Goal: Use online tool/utility: Utilize a website feature to perform a specific function

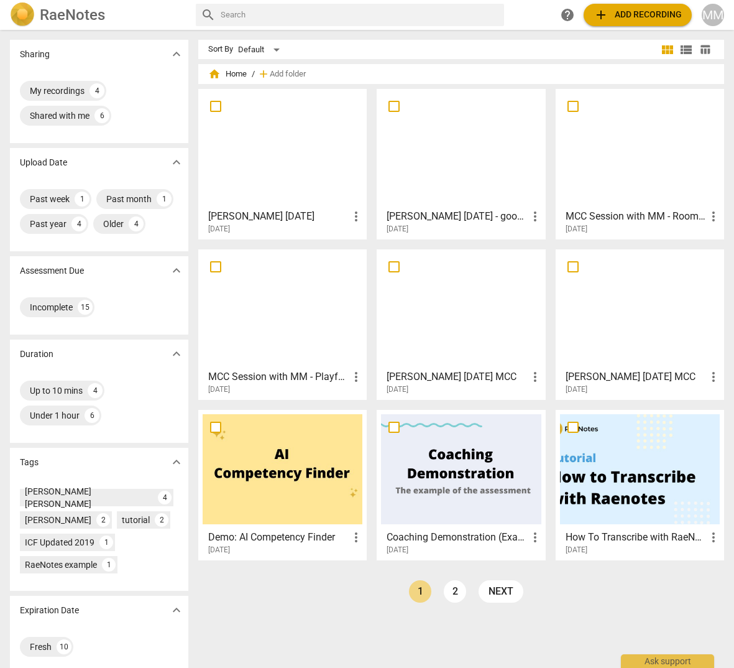
click at [263, 191] on div at bounding box center [283, 148] width 160 height 110
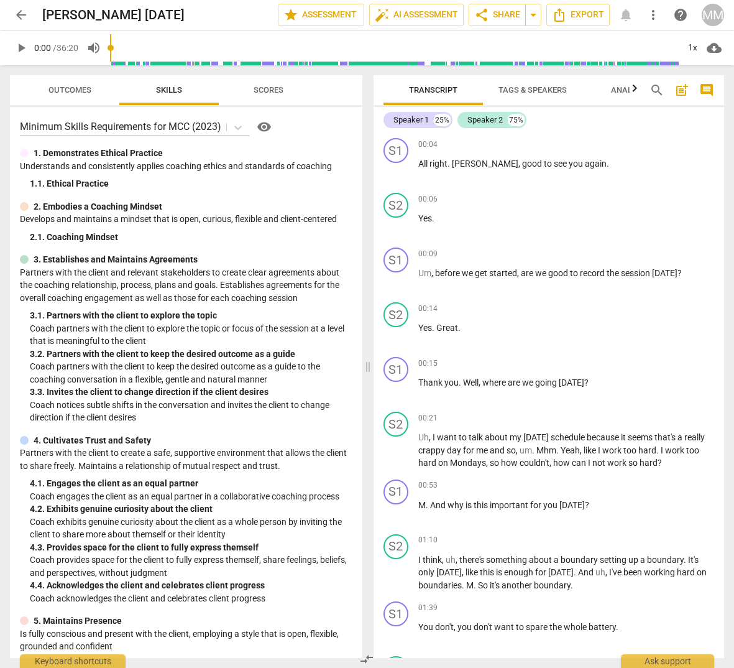
click at [269, 81] on button "Scores" at bounding box center [268, 90] width 99 height 30
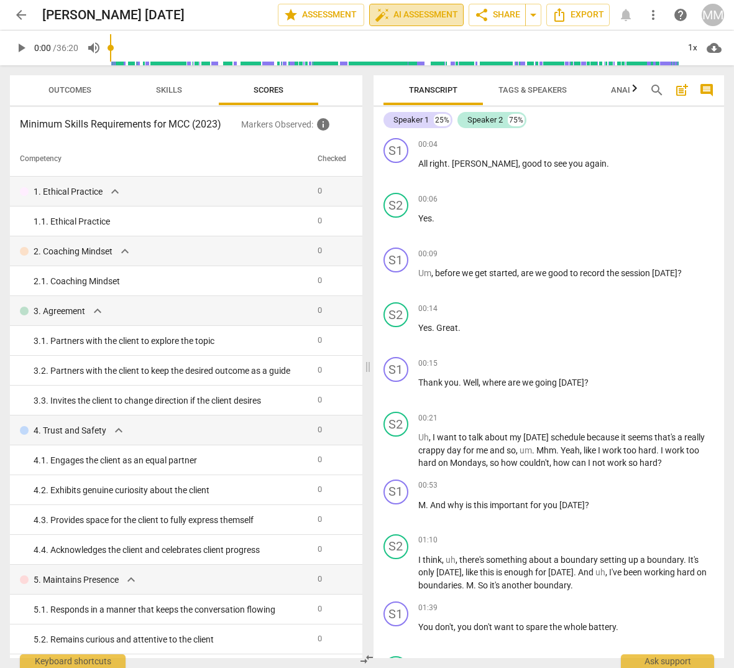
click at [413, 14] on span "auto_fix_high AI Assessment" at bounding box center [416, 14] width 83 height 15
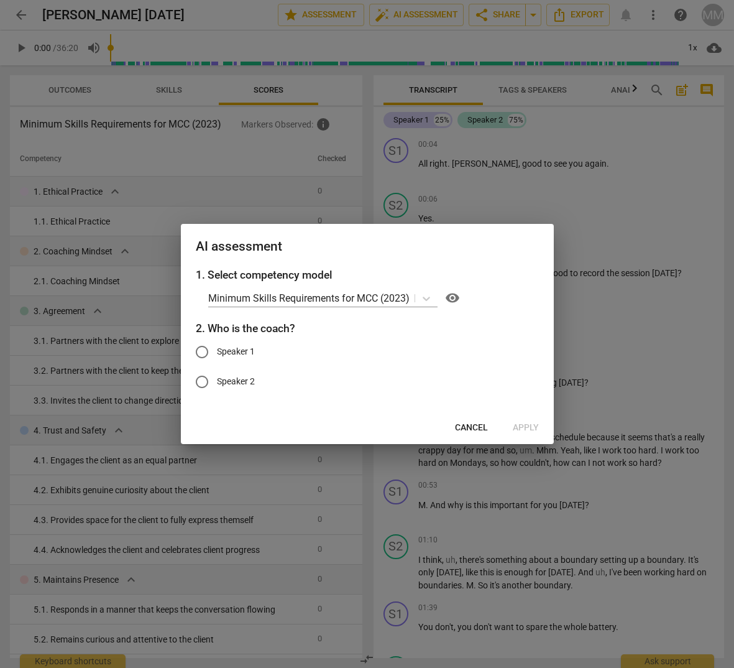
click at [203, 355] on input "Speaker 1" at bounding box center [202, 352] width 30 height 30
radio input "true"
click at [524, 428] on span "Apply" at bounding box center [526, 427] width 26 height 12
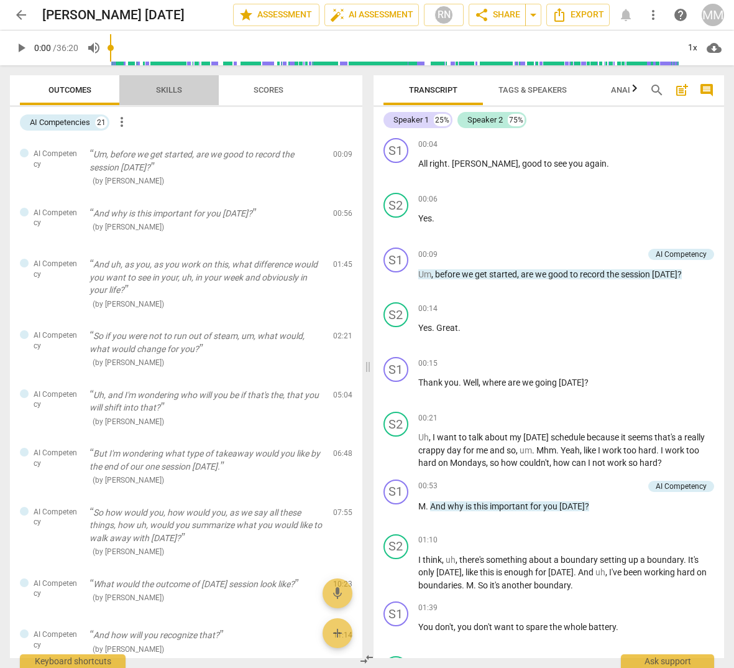
click at [162, 87] on span "Skills" at bounding box center [169, 89] width 26 height 9
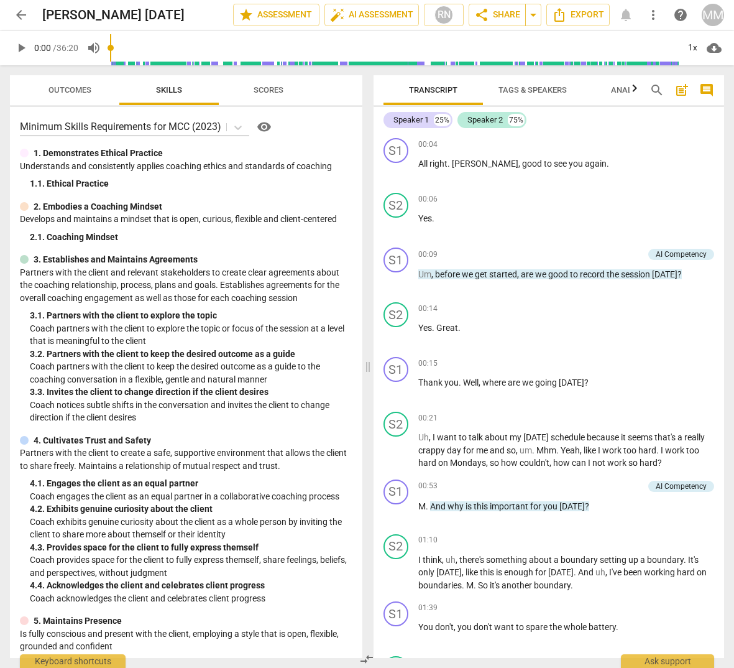
click at [273, 83] on span "Scores" at bounding box center [269, 90] width 60 height 17
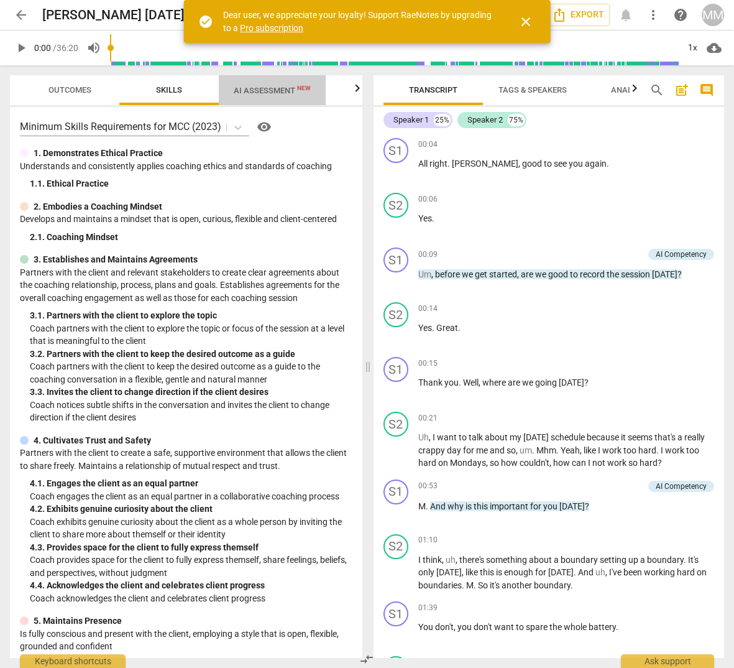
click at [277, 88] on span "AI Assessment New" at bounding box center [272, 90] width 77 height 9
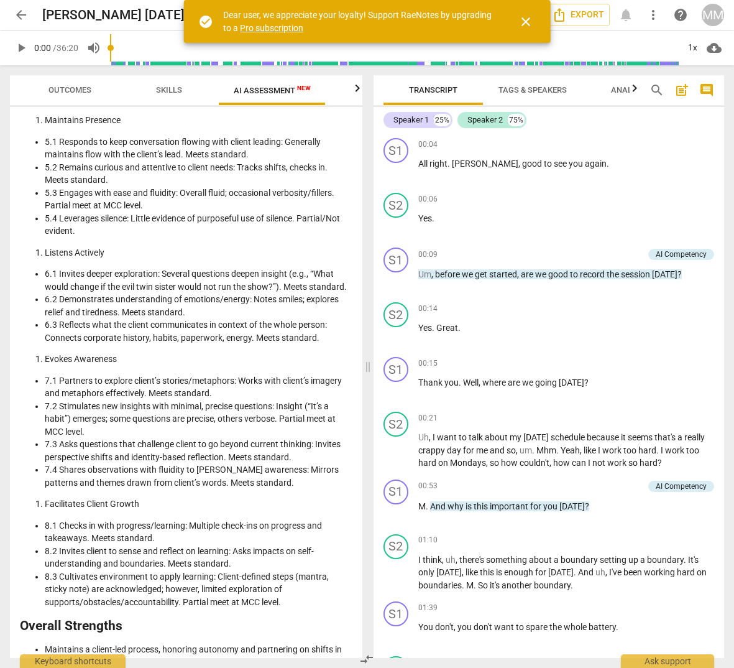
scroll to position [1514, 0]
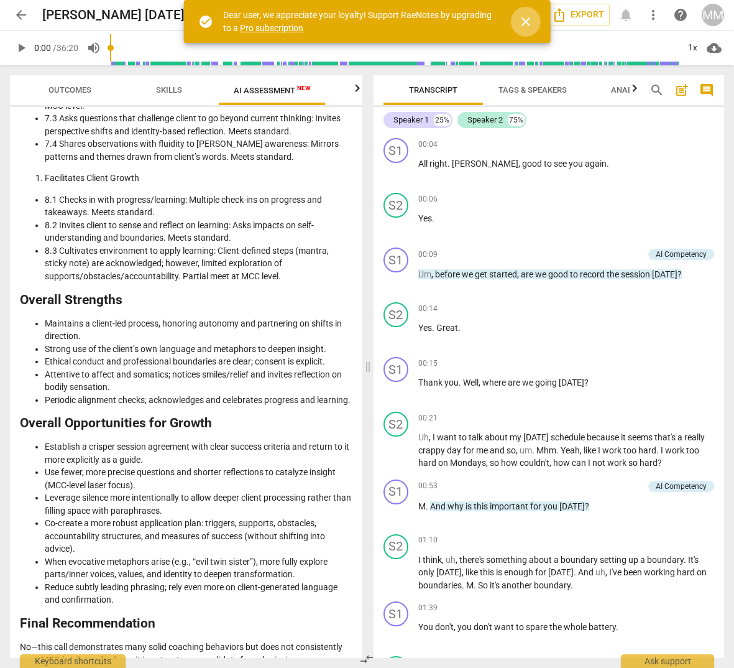
click at [527, 24] on span "close" at bounding box center [525, 21] width 15 height 15
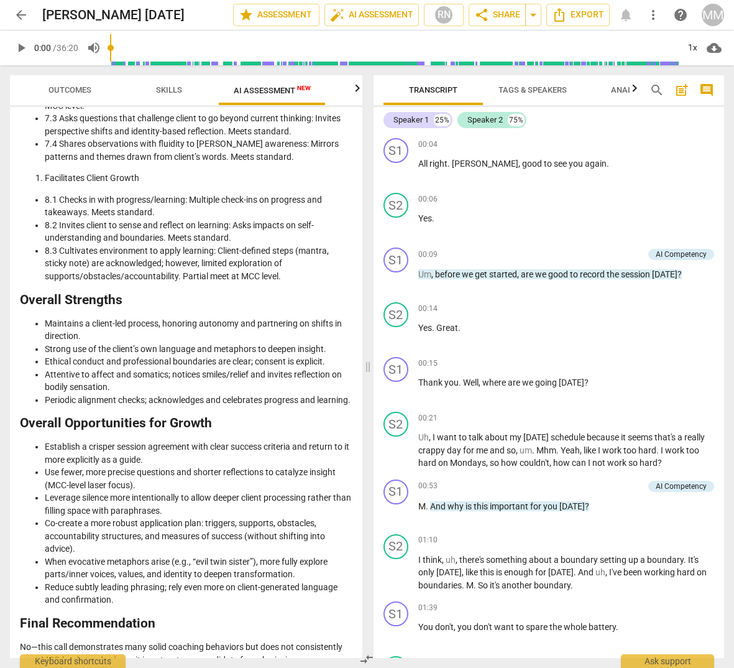
click at [18, 8] on span "arrow_back" at bounding box center [21, 14] width 15 height 15
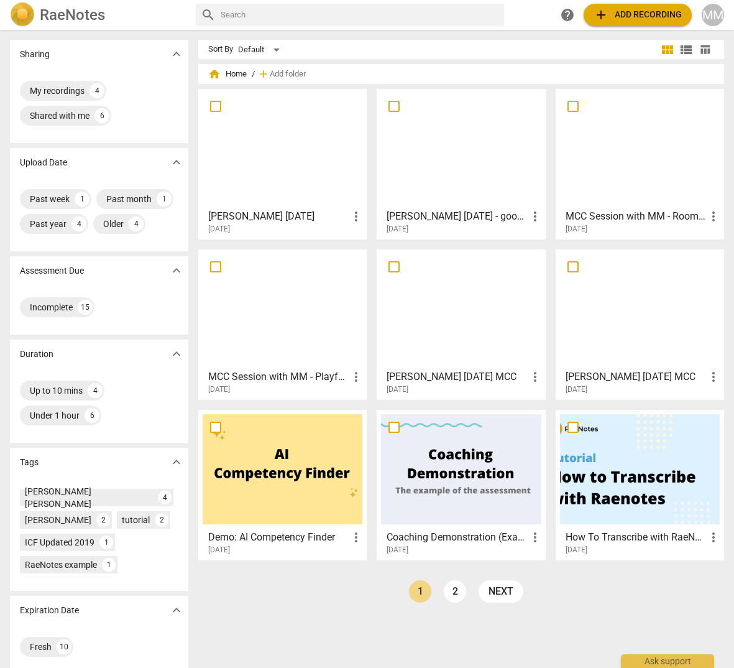
click at [459, 158] on div at bounding box center [461, 148] width 160 height 110
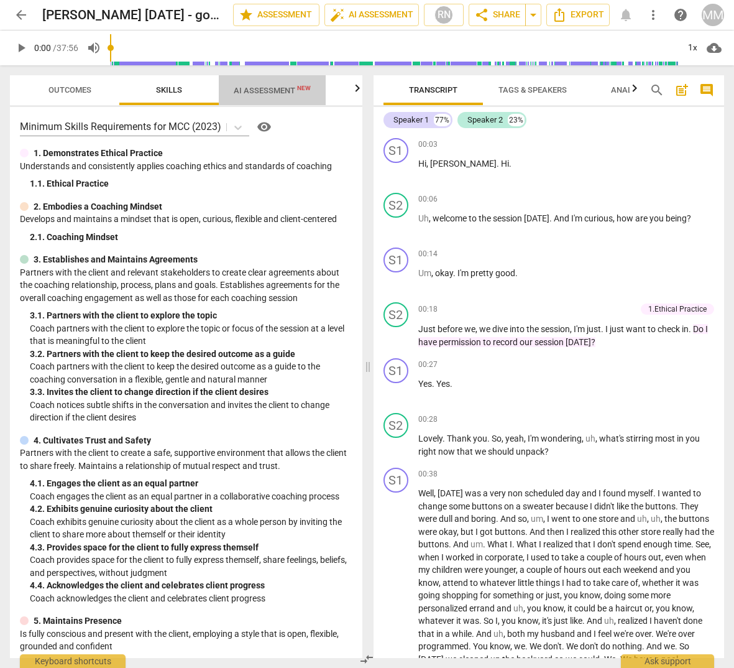
click at [278, 85] on span "AI Assessment New" at bounding box center [272, 90] width 107 height 19
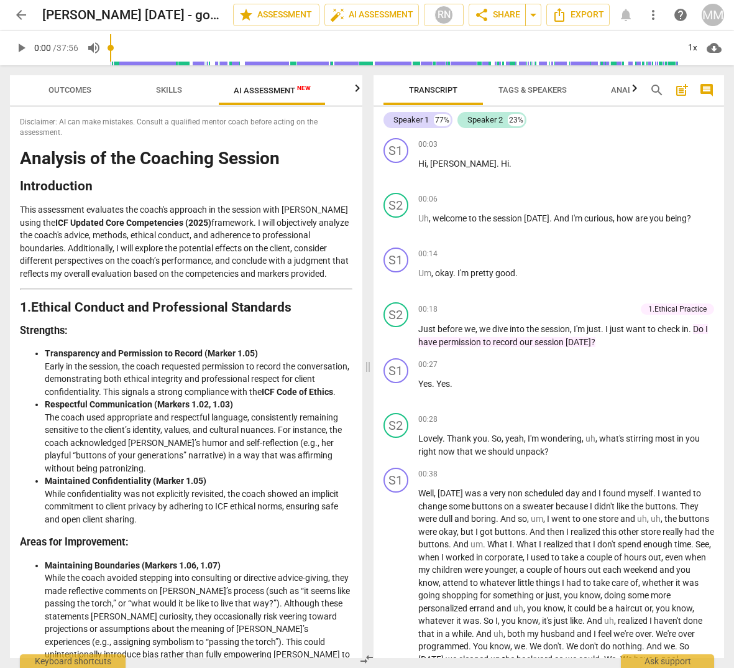
click at [82, 91] on span "Outcomes" at bounding box center [69, 89] width 43 height 9
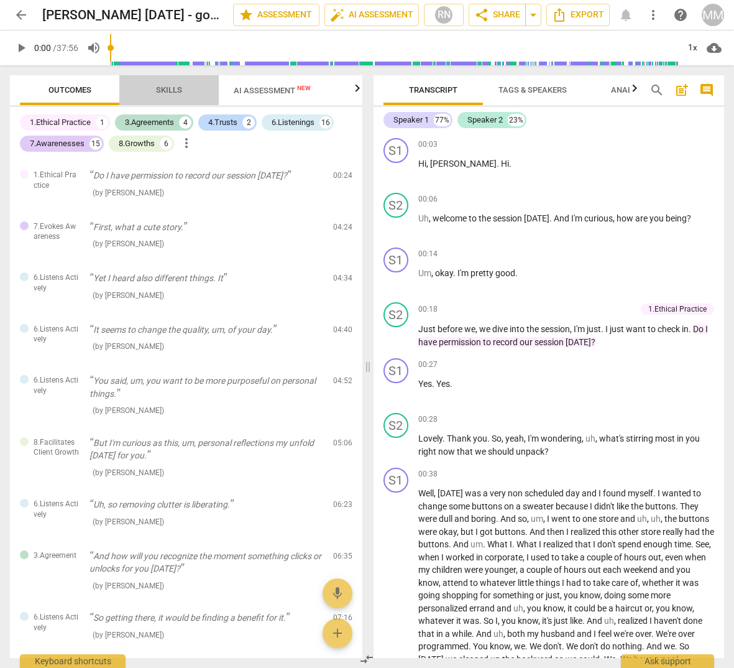
click at [165, 93] on span "Skills" at bounding box center [169, 89] width 26 height 9
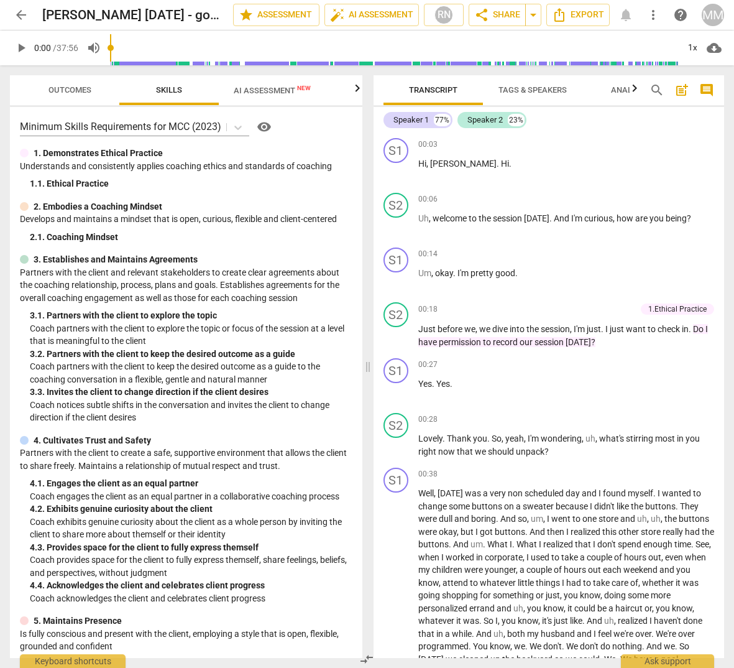
click at [260, 91] on span "AI Assessment New" at bounding box center [272, 90] width 77 height 9
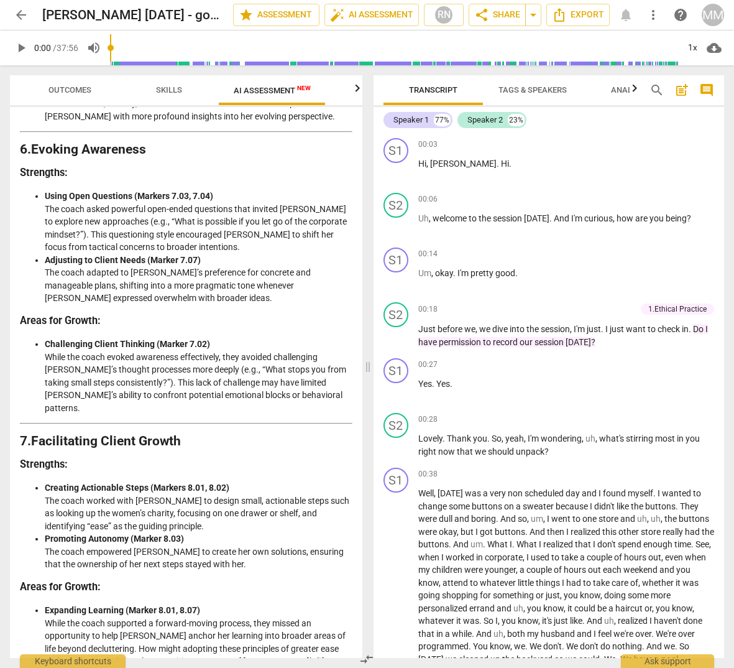
scroll to position [2151, 0]
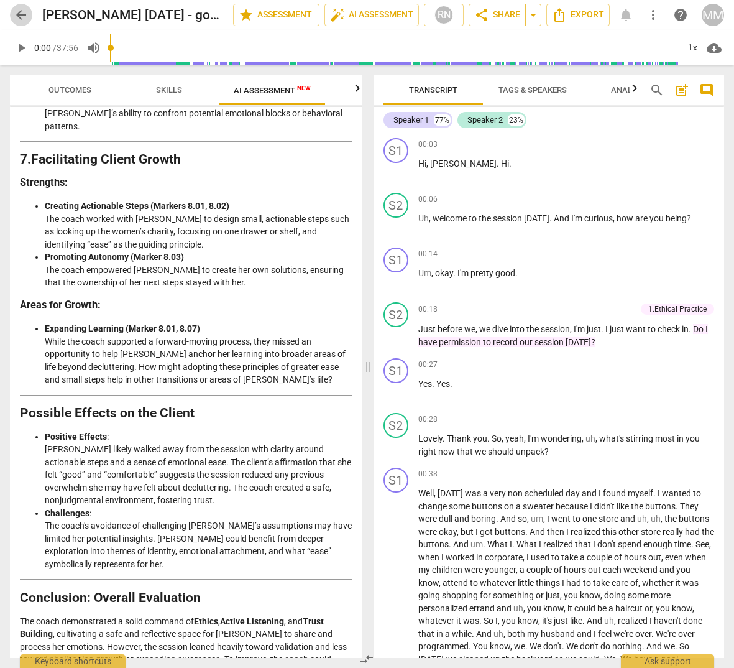
click at [21, 10] on span "arrow_back" at bounding box center [21, 14] width 15 height 15
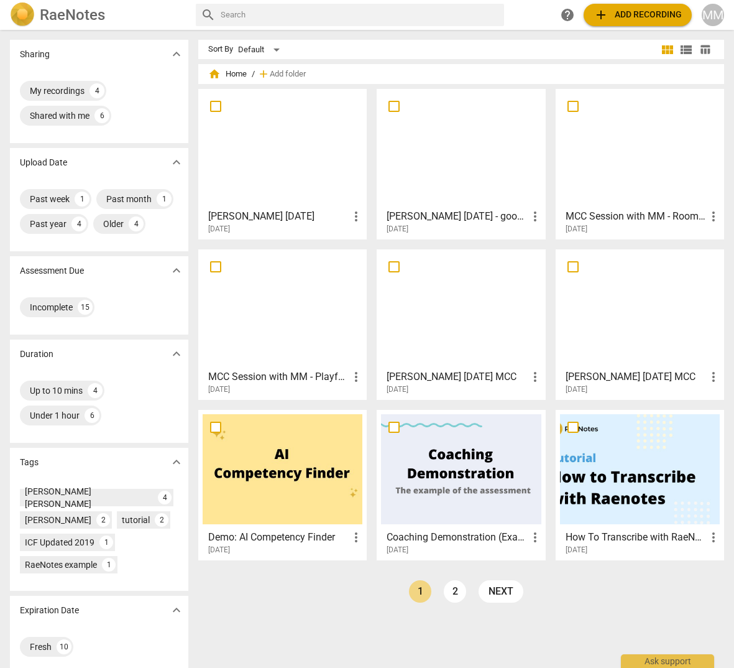
click at [653, 188] on div at bounding box center [640, 148] width 160 height 110
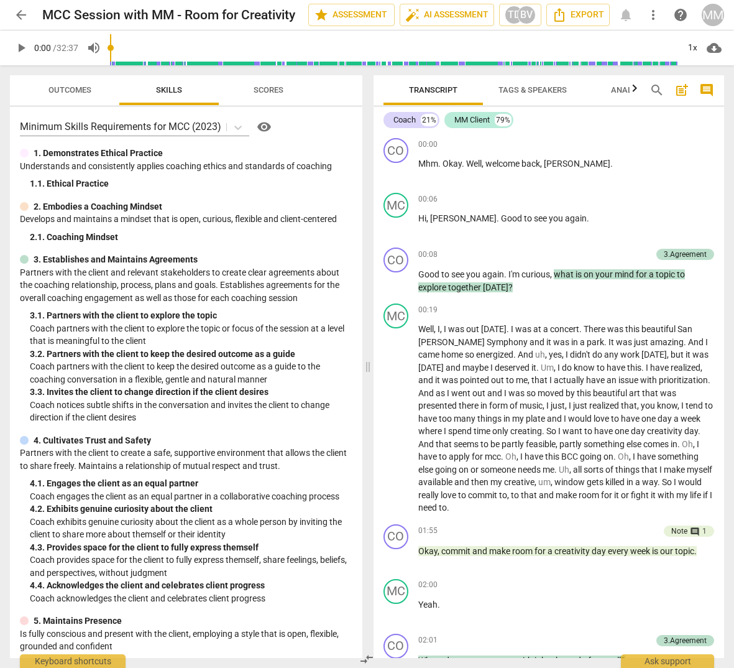
click at [281, 88] on span "Scores" at bounding box center [269, 89] width 30 height 9
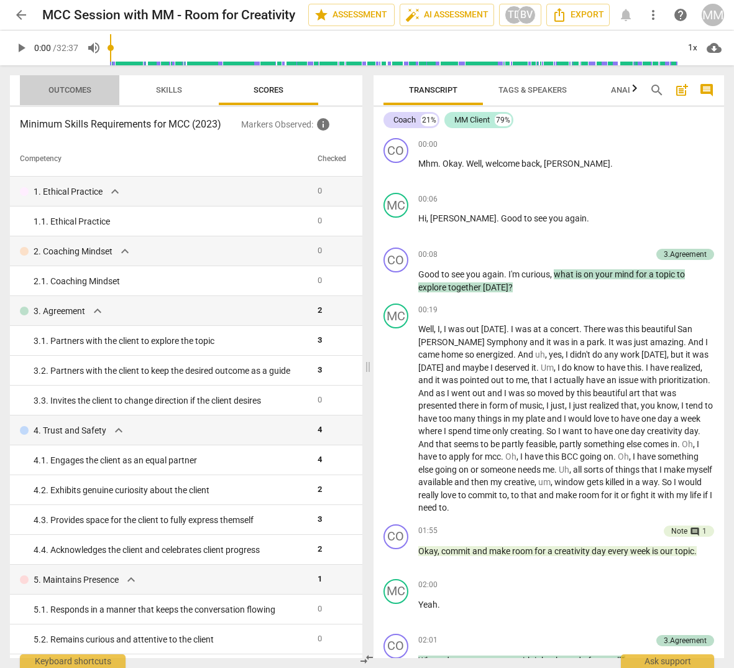
click at [86, 89] on span "Outcomes" at bounding box center [69, 89] width 43 height 9
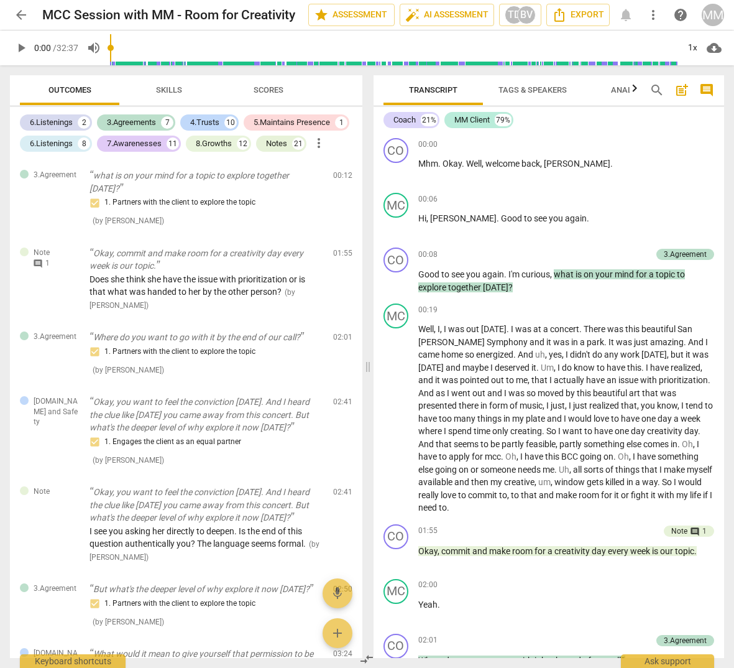
click at [177, 92] on span "Skills" at bounding box center [169, 89] width 26 height 9
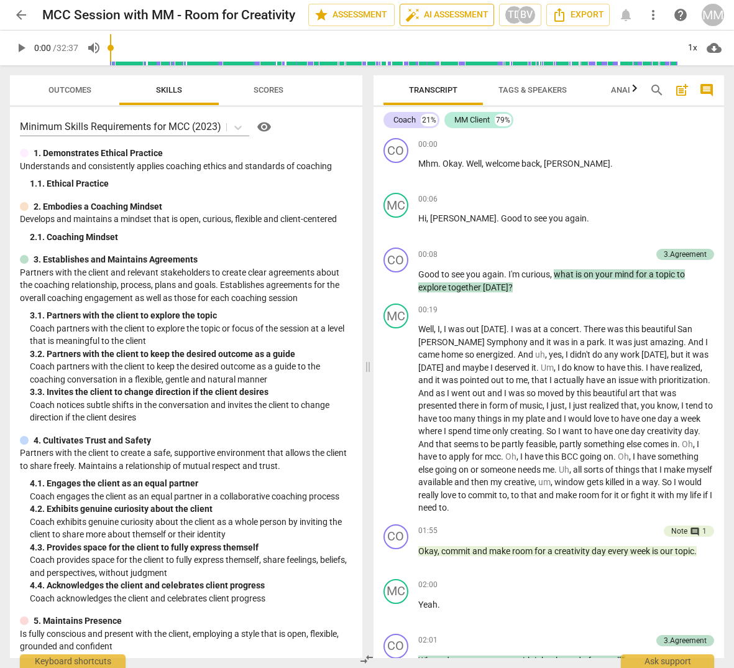
click at [461, 14] on span "auto_fix_high AI Assessment" at bounding box center [446, 14] width 83 height 15
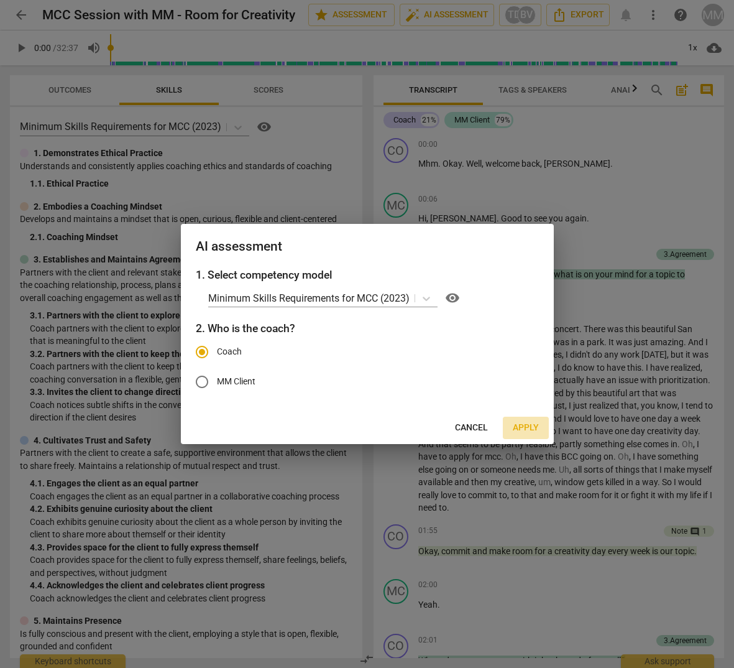
click at [523, 428] on span "Apply" at bounding box center [526, 427] width 26 height 12
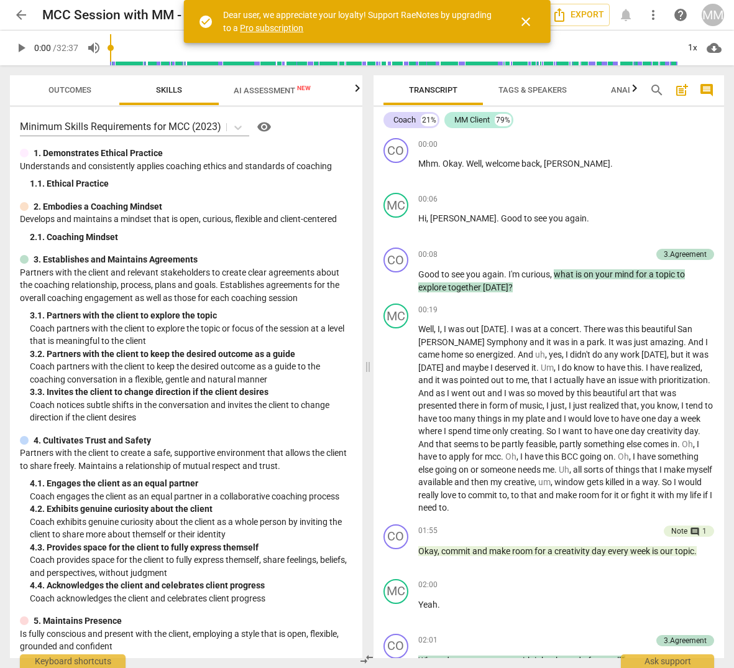
click at [275, 86] on span "AI Assessment New" at bounding box center [272, 90] width 77 height 9
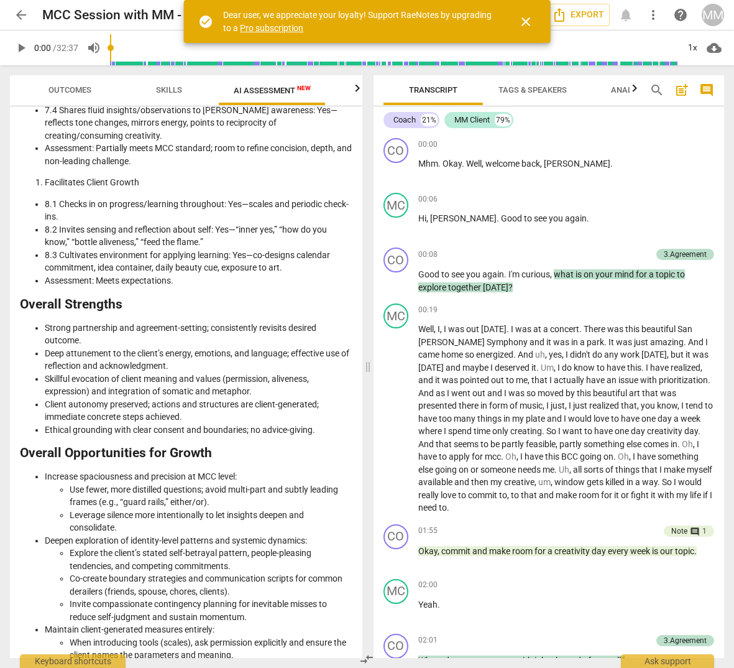
scroll to position [1605, 0]
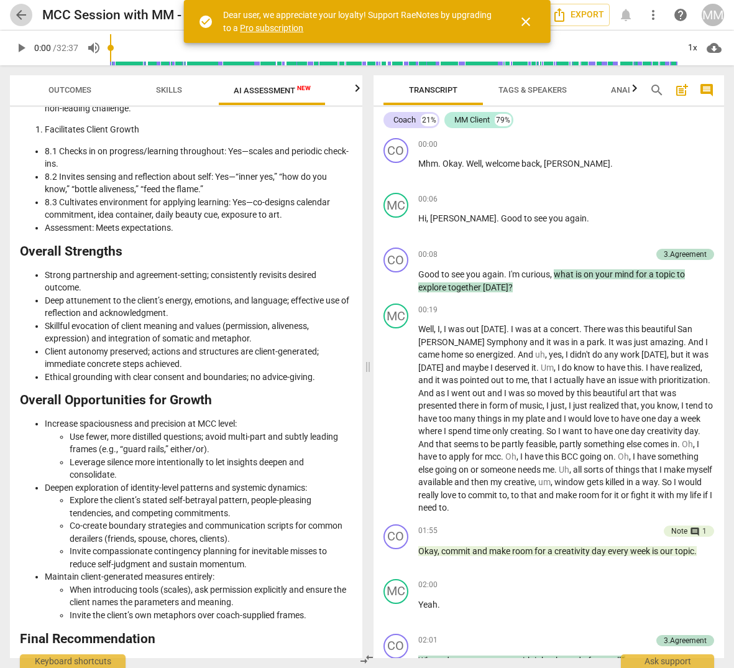
click at [24, 11] on span "arrow_back" at bounding box center [21, 14] width 15 height 15
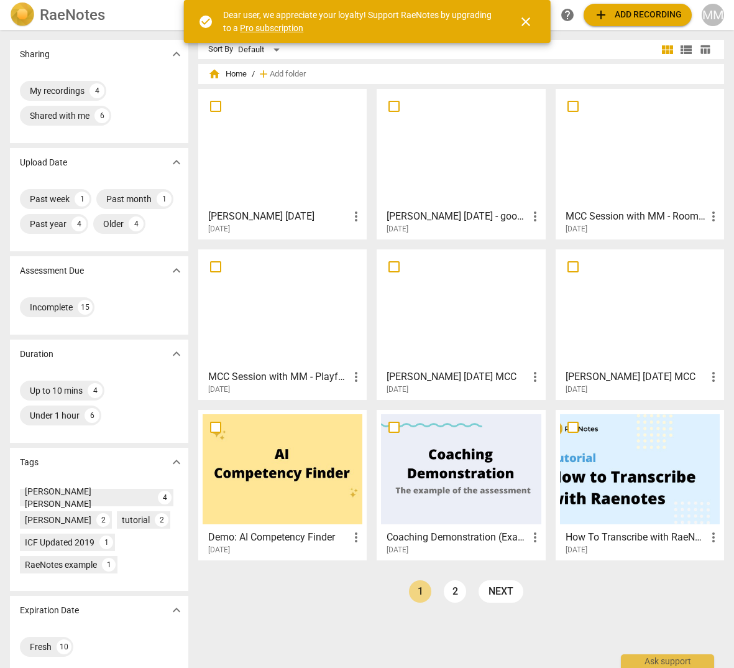
click at [311, 321] on div at bounding box center [283, 309] width 160 height 110
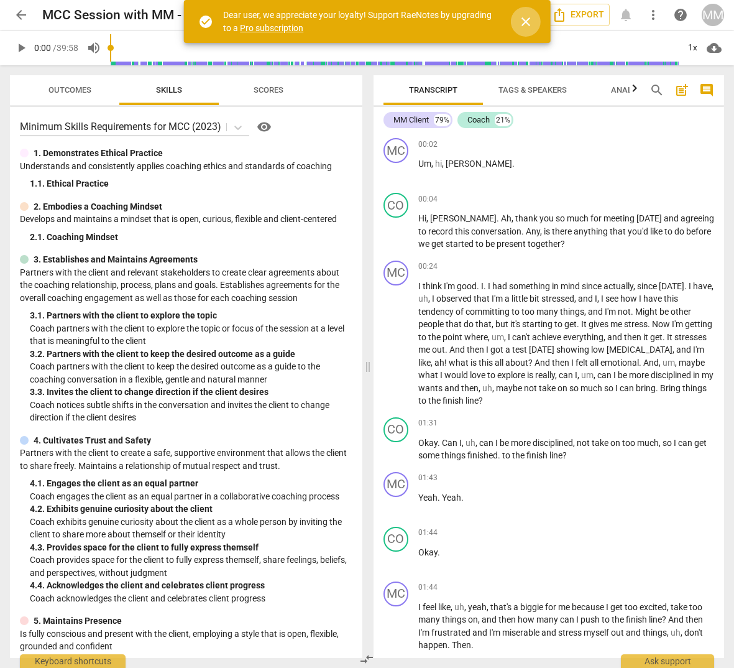
click at [521, 19] on span "close" at bounding box center [525, 21] width 15 height 15
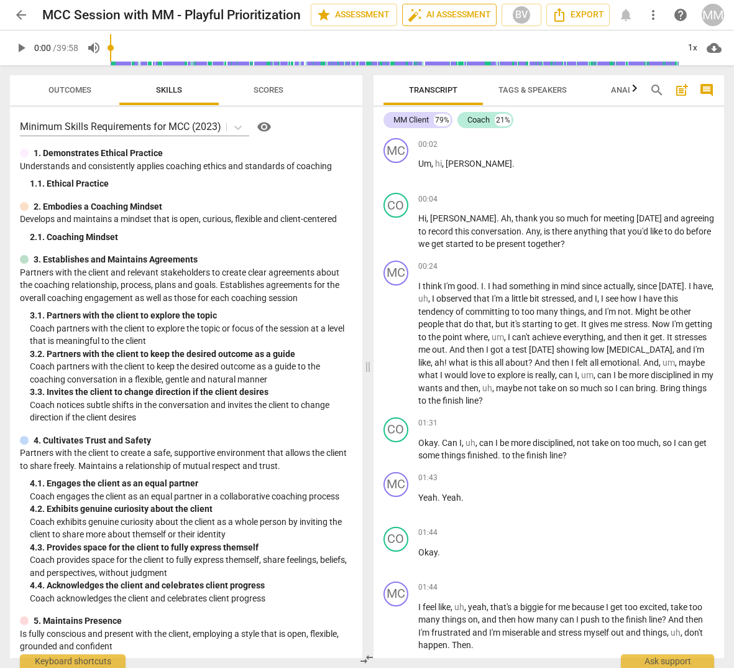
click at [445, 19] on span "auto_fix_high AI Assessment" at bounding box center [449, 14] width 83 height 15
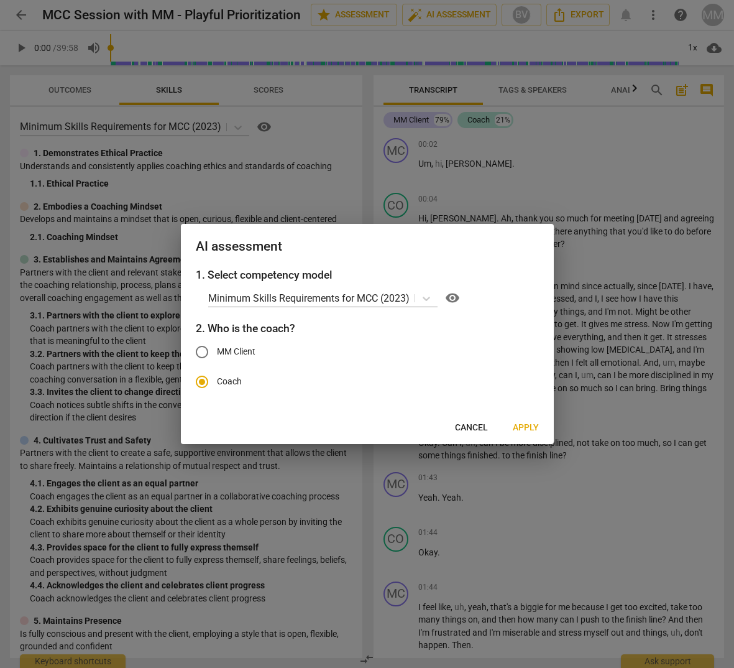
click at [521, 423] on span "Apply" at bounding box center [526, 427] width 26 height 12
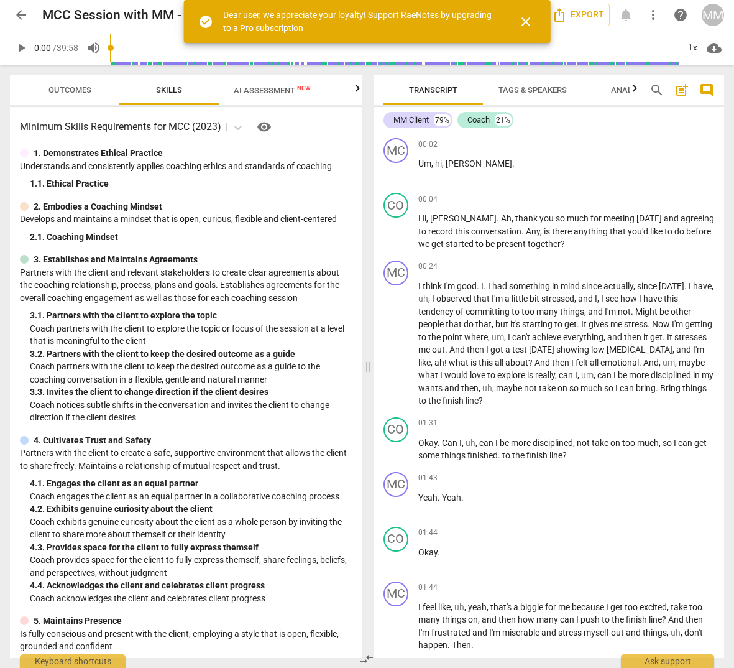
click at [280, 91] on span "AI Assessment New" at bounding box center [272, 90] width 77 height 9
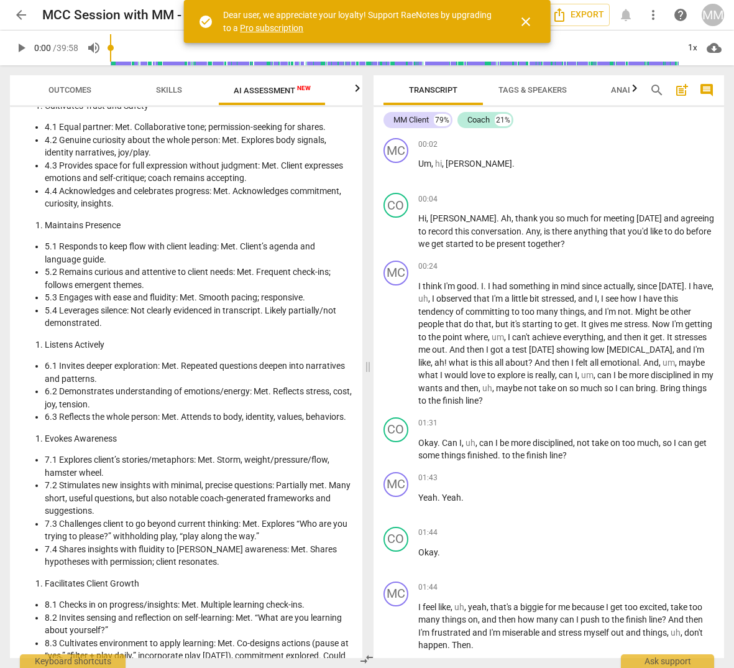
scroll to position [1502, 0]
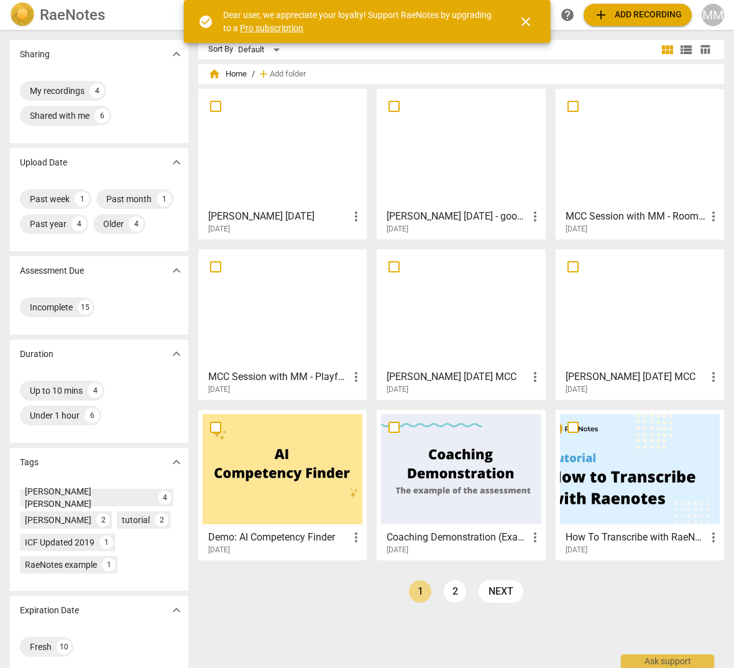
click at [438, 361] on div at bounding box center [461, 309] width 160 height 110
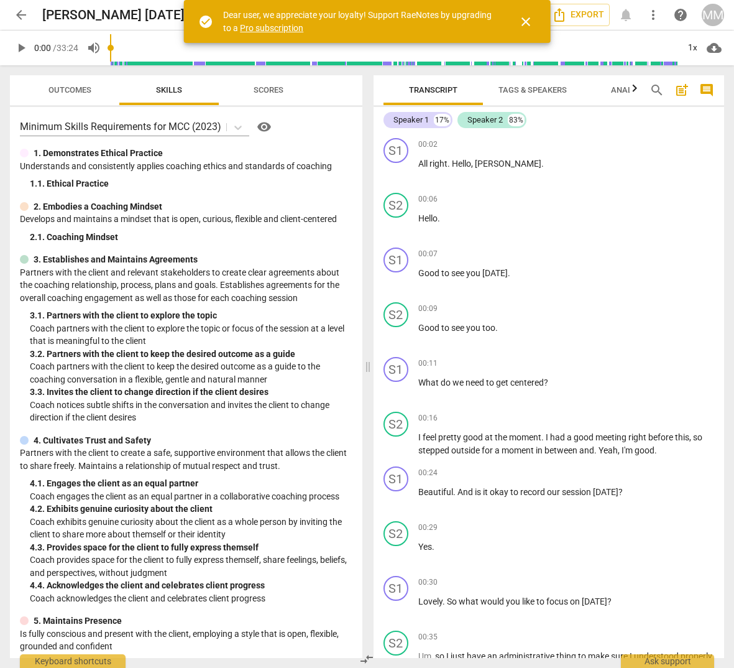
click at [526, 26] on span "close" at bounding box center [525, 21] width 15 height 15
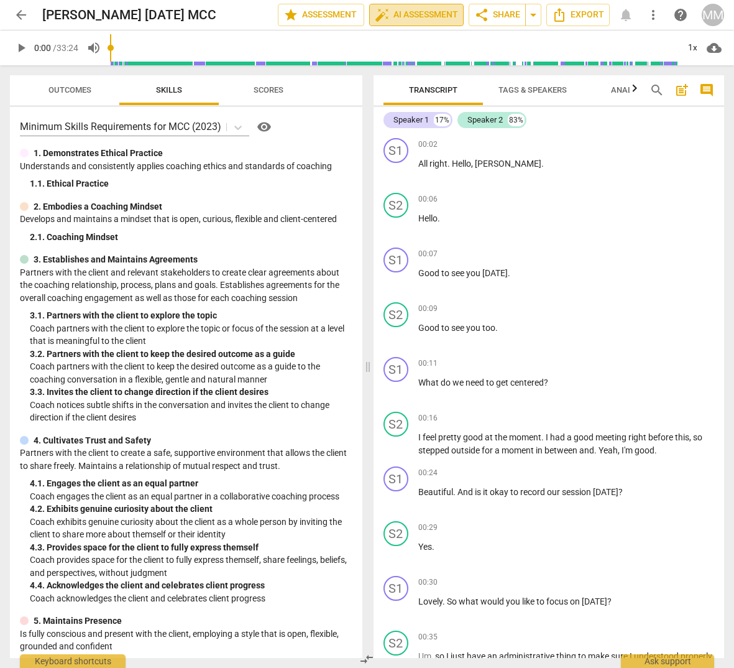
click at [448, 13] on span "auto_fix_high AI Assessment" at bounding box center [416, 14] width 83 height 15
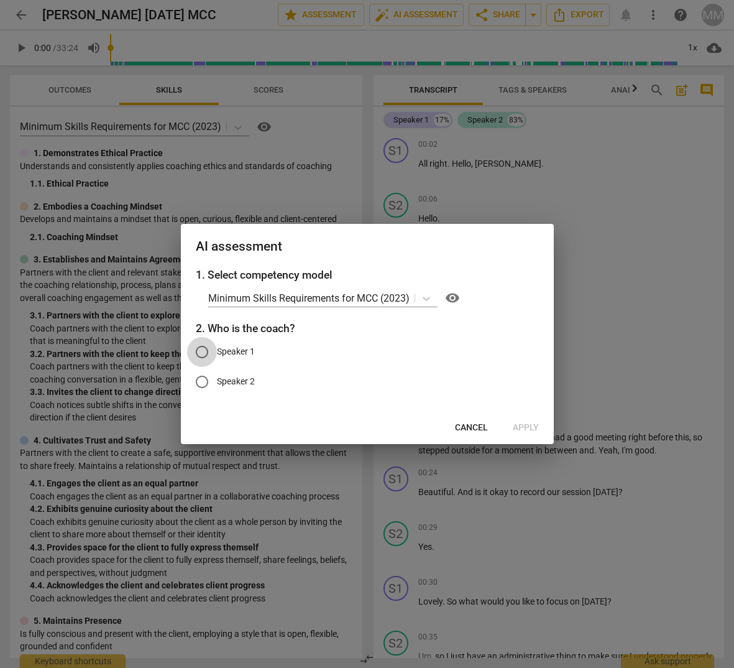
click at [204, 344] on input "Speaker 1" at bounding box center [202, 352] width 30 height 30
radio input "true"
click at [521, 420] on button "Apply" at bounding box center [526, 427] width 46 height 22
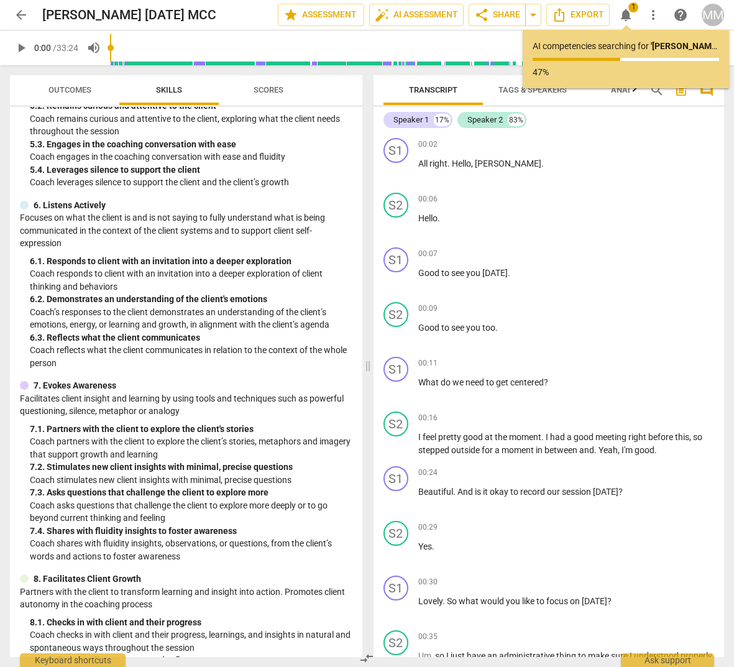
scroll to position [653, 0]
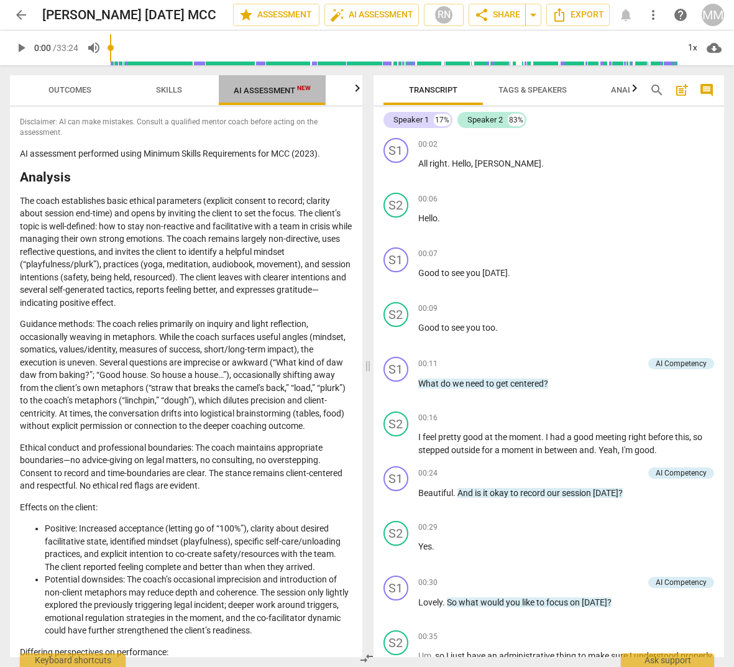
click at [285, 94] on span "AI Assessment New" at bounding box center [272, 90] width 77 height 9
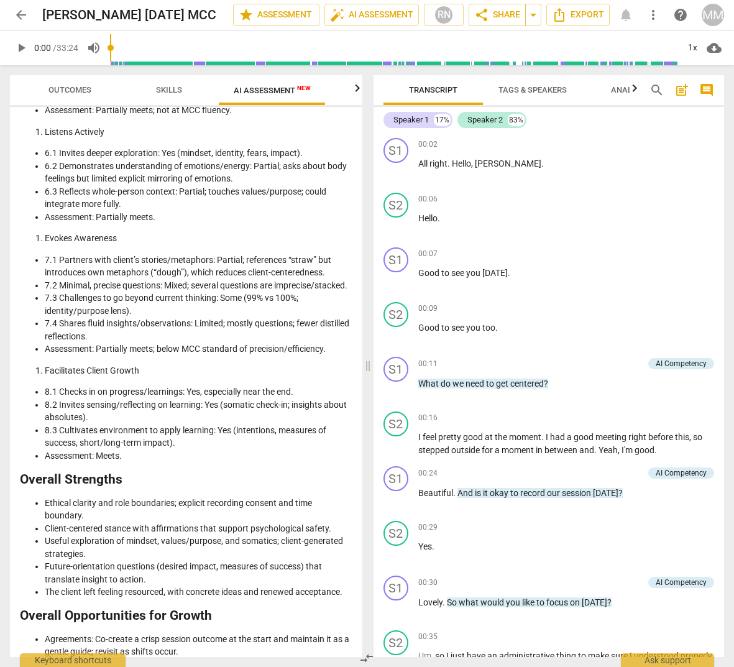
scroll to position [1428, 0]
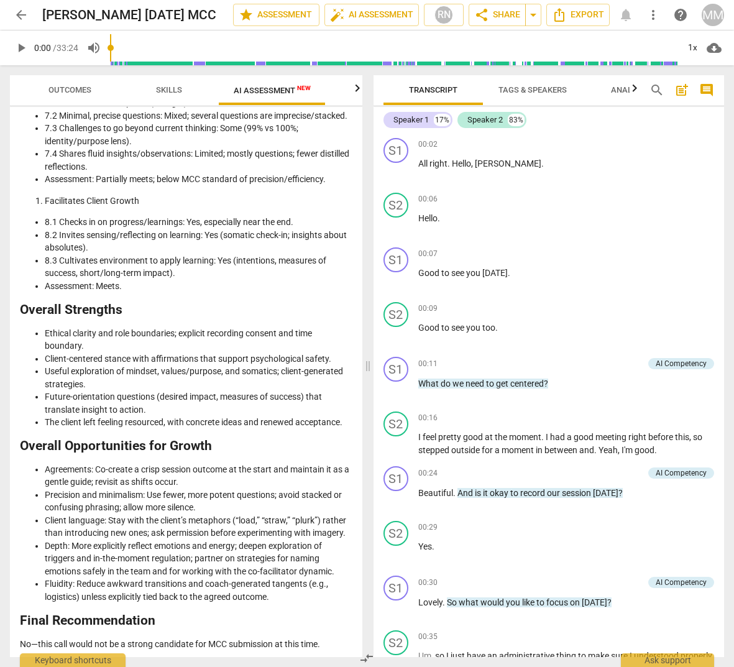
click at [25, 10] on span "arrow_back" at bounding box center [21, 14] width 15 height 15
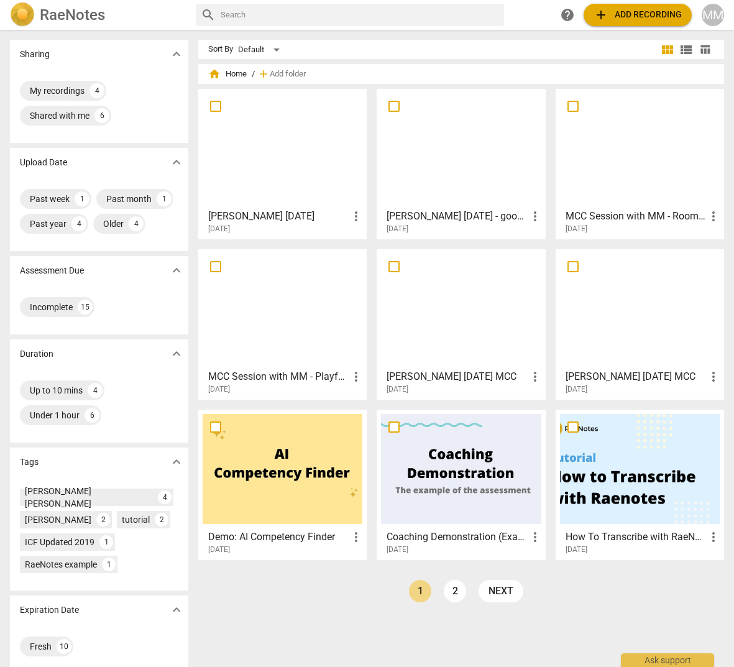
scroll to position [15, 0]
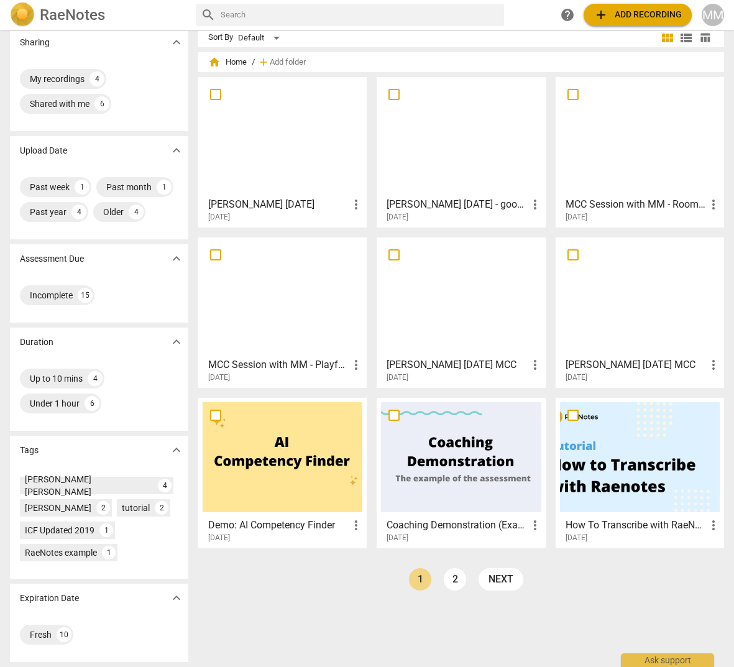
click at [303, 339] on div at bounding box center [283, 297] width 160 height 110
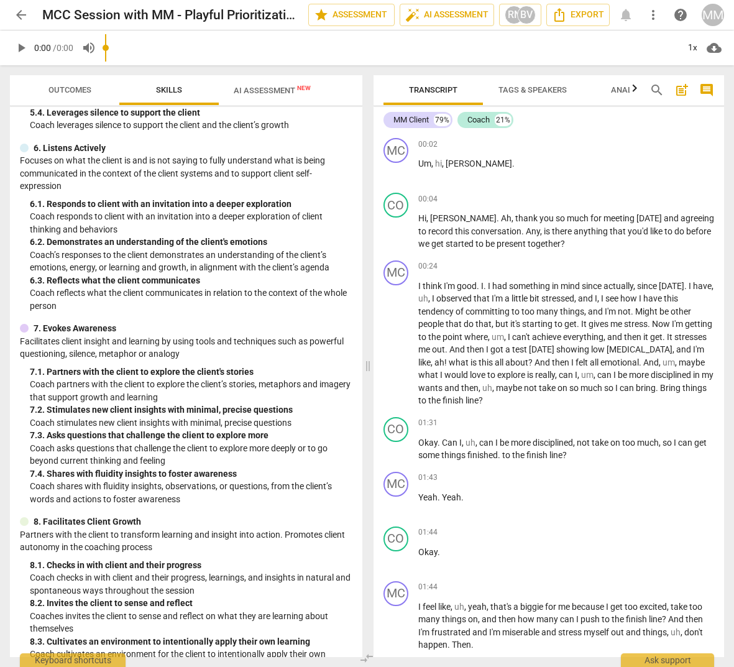
scroll to position [653, 0]
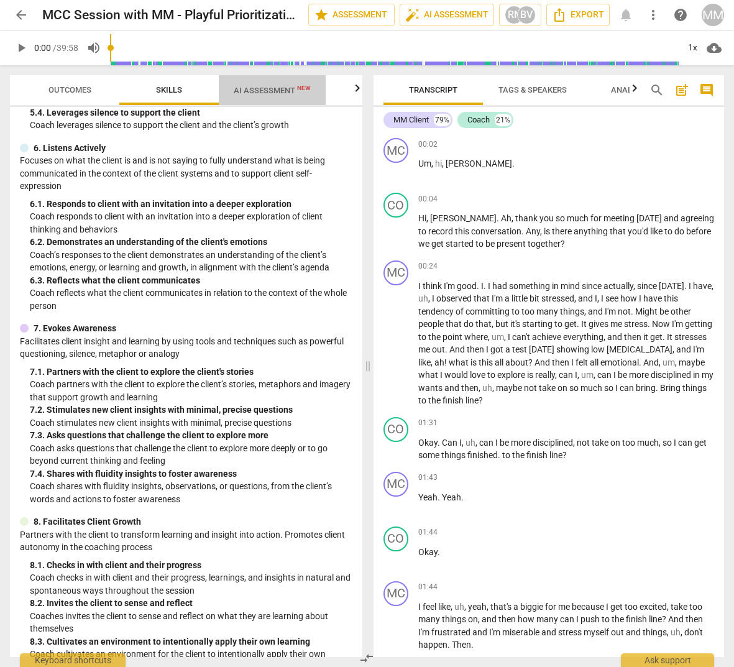
click at [292, 93] on span "AI Assessment New" at bounding box center [272, 90] width 77 height 9
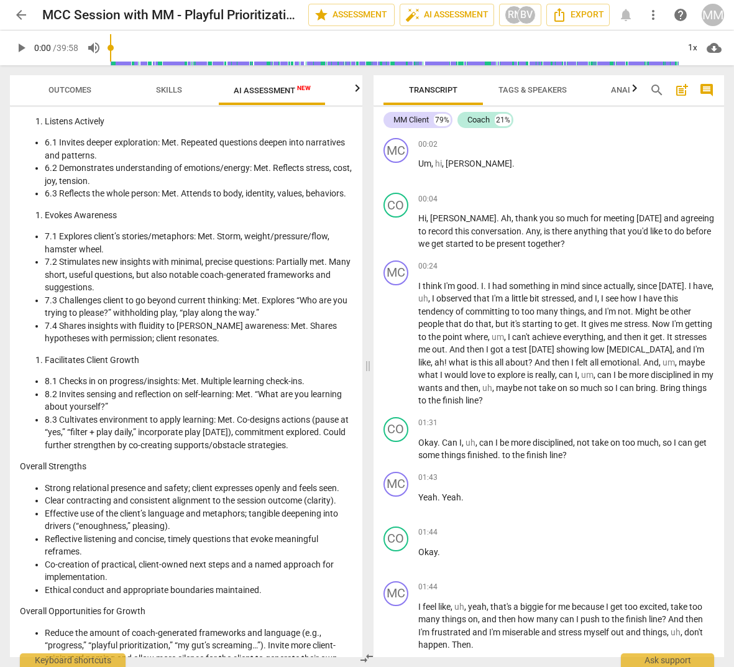
scroll to position [1502, 0]
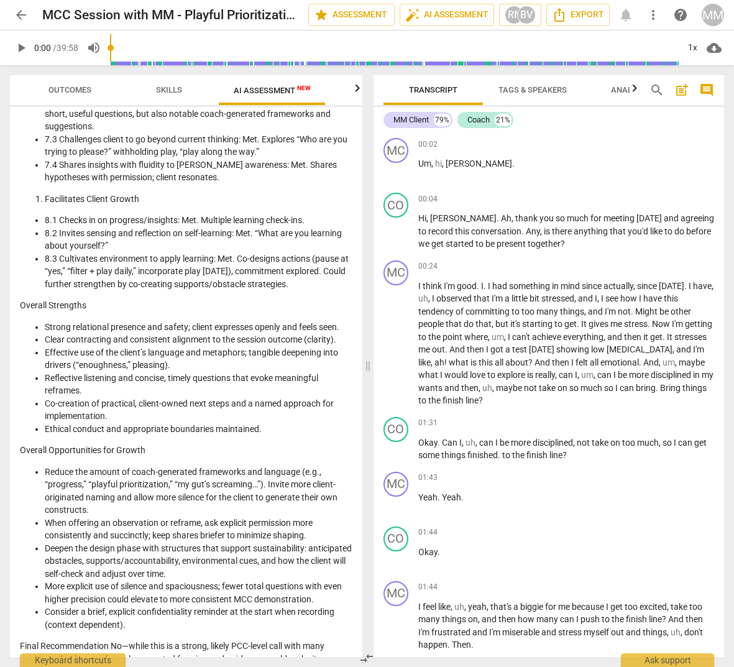
click at [17, 11] on span "arrow_back" at bounding box center [21, 14] width 15 height 15
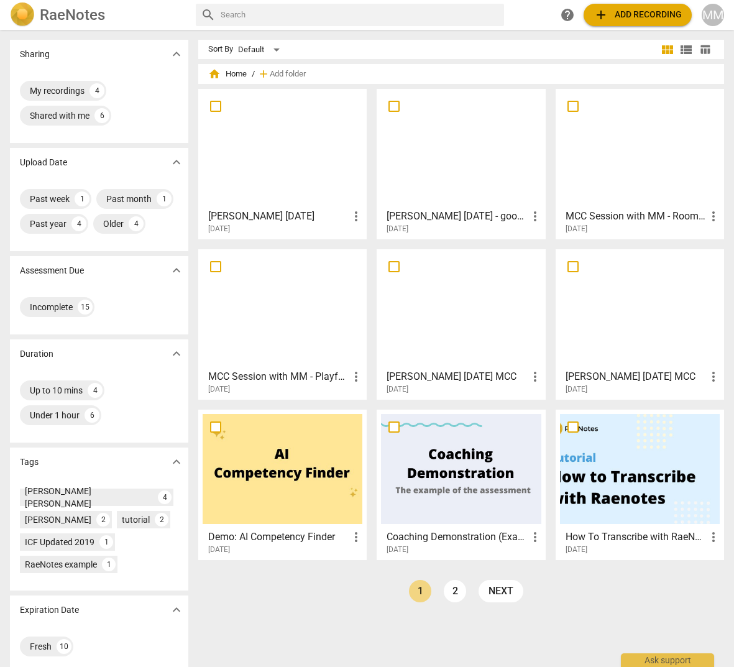
click at [638, 188] on div at bounding box center [640, 148] width 160 height 110
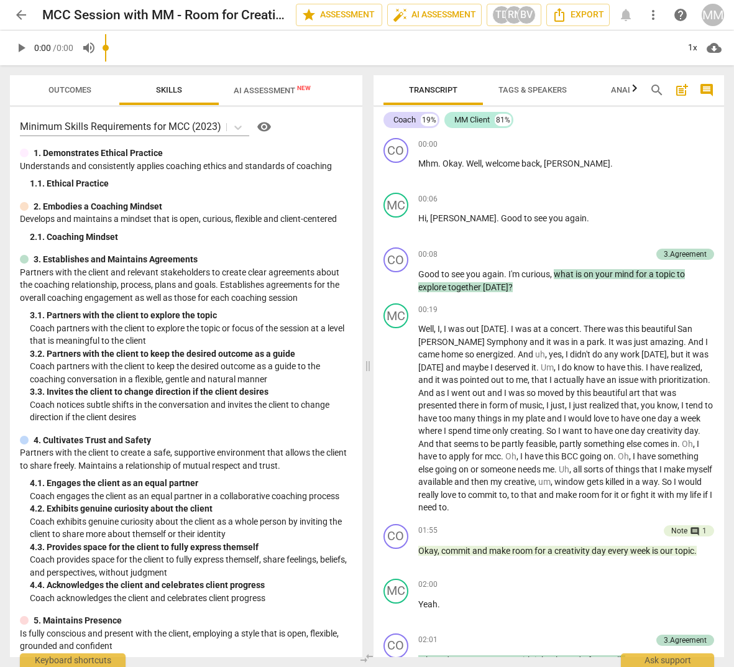
scroll to position [653, 0]
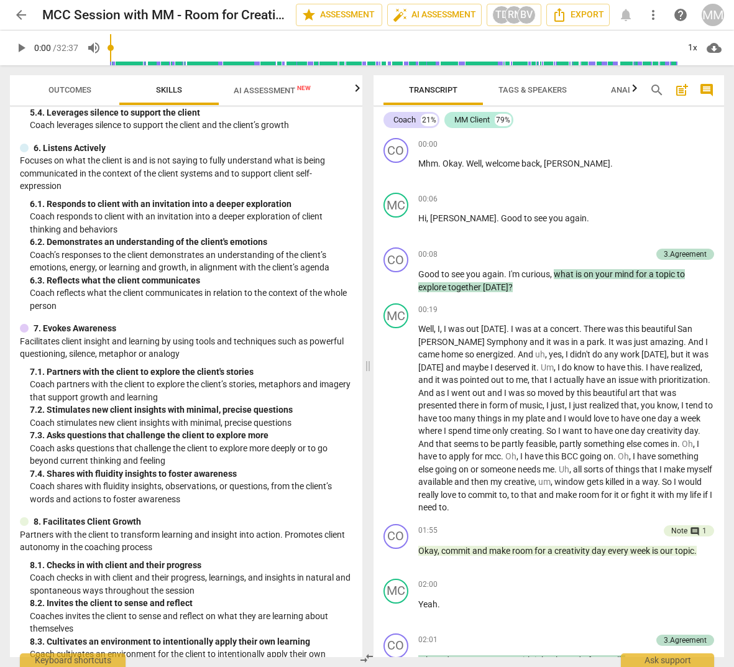
click at [273, 90] on span "AI Assessment New" at bounding box center [272, 90] width 77 height 9
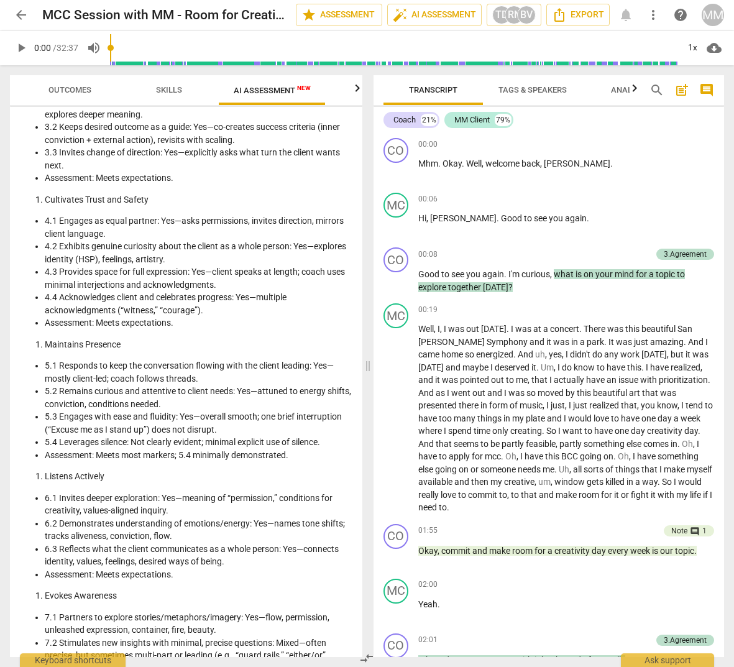
scroll to position [1606, 0]
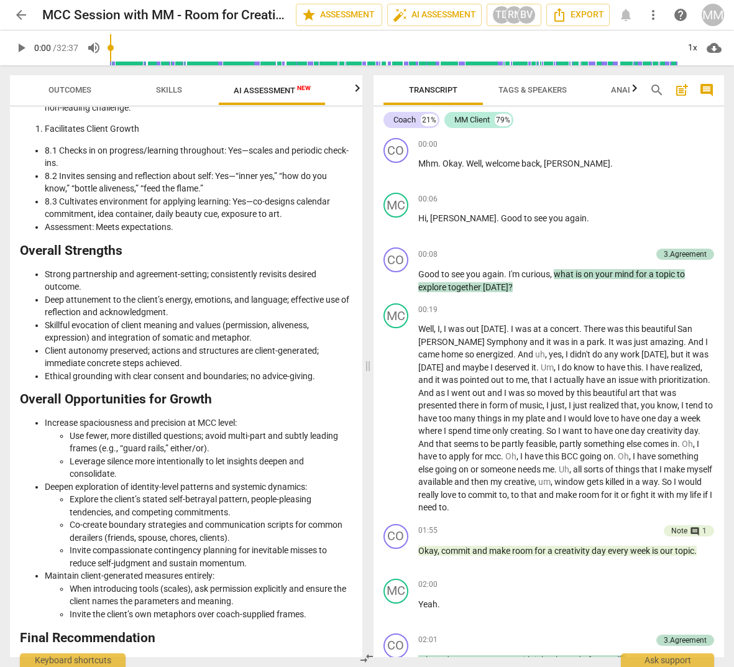
click at [23, 6] on button "arrow_back" at bounding box center [21, 15] width 22 height 22
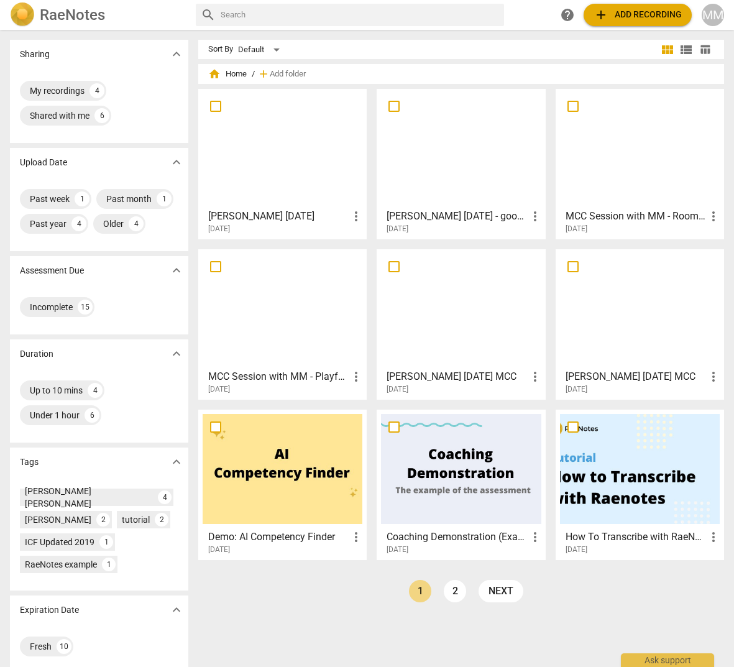
click at [447, 177] on div at bounding box center [461, 148] width 160 height 110
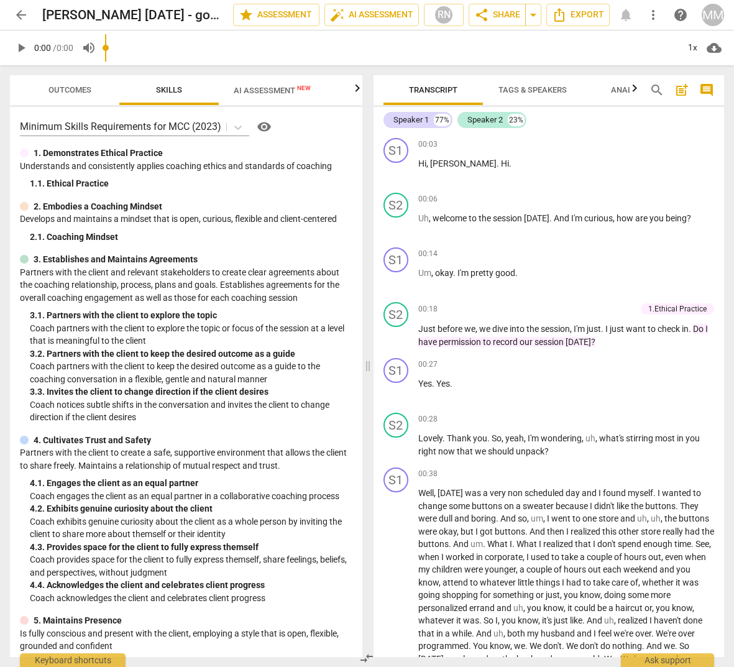
click at [298, 86] on span "New" at bounding box center [304, 88] width 14 height 7
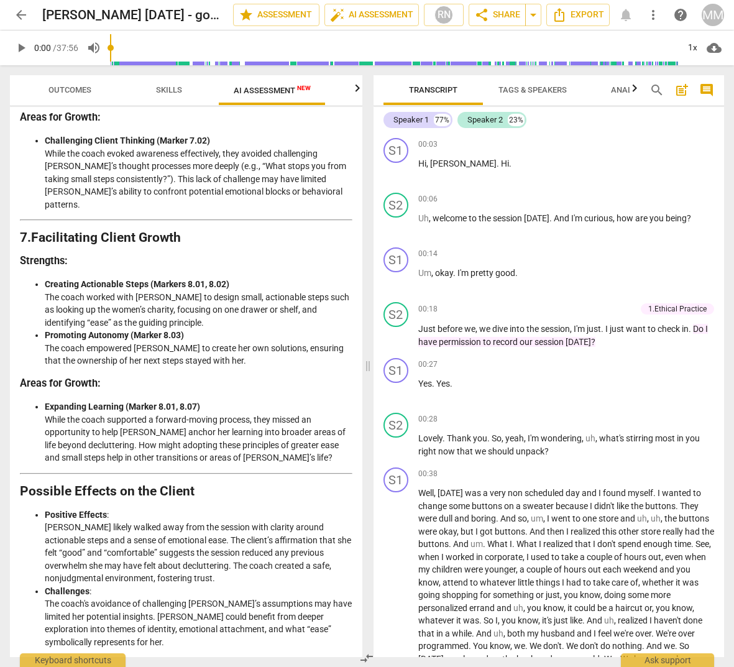
scroll to position [2152, 0]
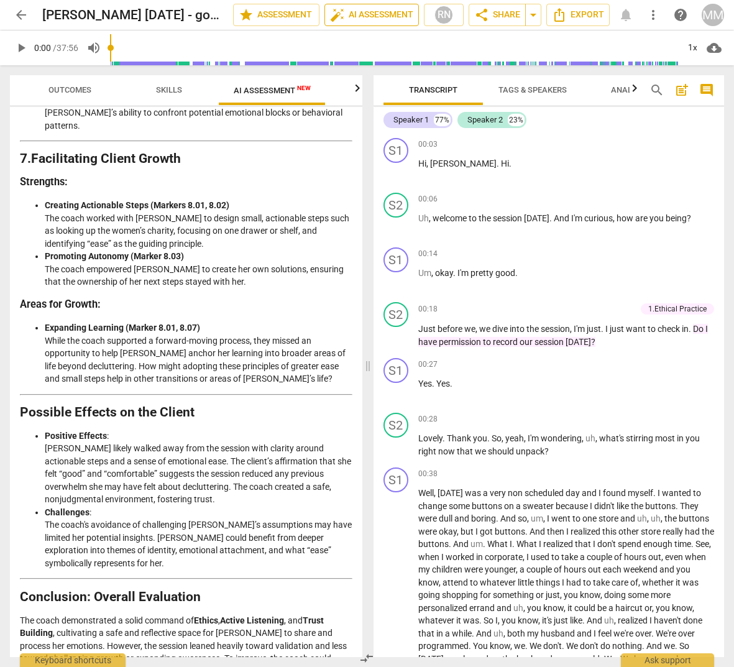
click at [386, 10] on span "auto_fix_high AI Assessment" at bounding box center [371, 14] width 83 height 15
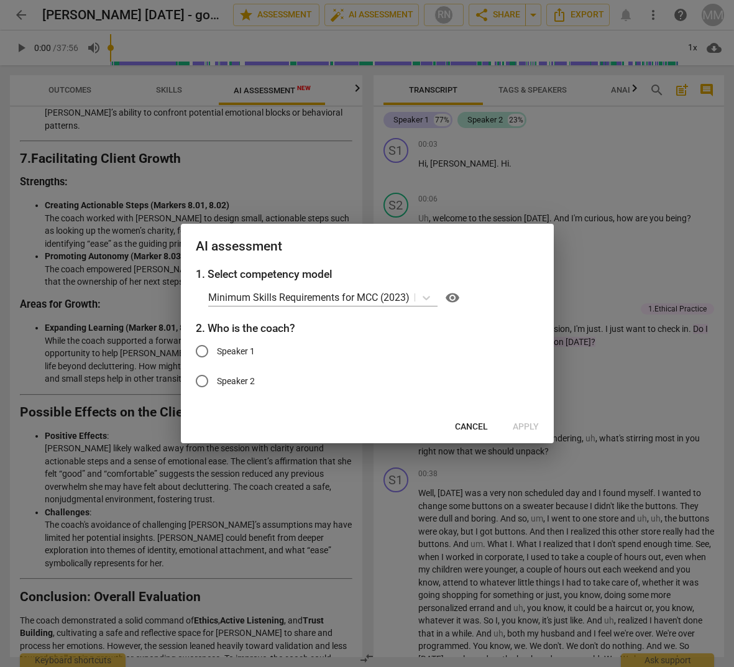
click at [232, 379] on span "Speaker 2" at bounding box center [236, 381] width 38 height 13
click at [217, 379] on input "Speaker 2" at bounding box center [202, 381] width 30 height 30
radio input "true"
click at [536, 426] on span "Apply" at bounding box center [526, 427] width 26 height 12
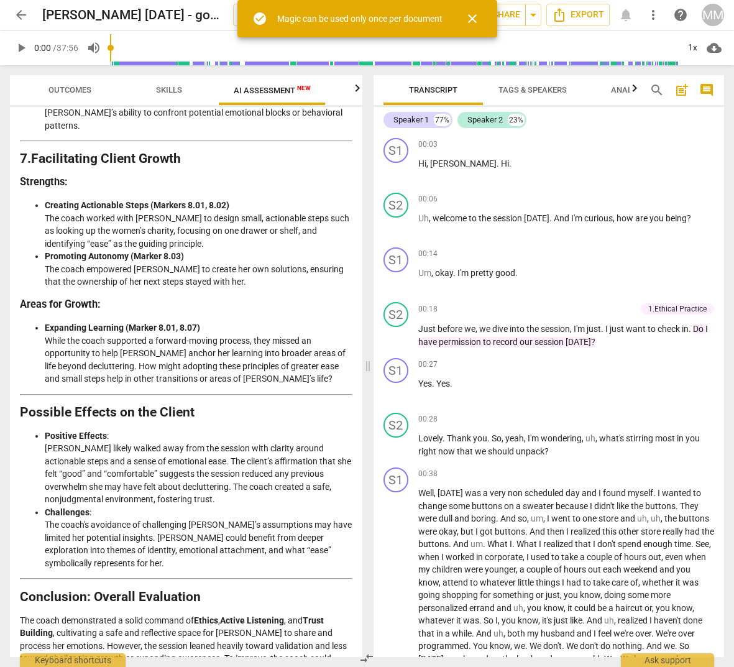
click at [24, 14] on span "arrow_back" at bounding box center [21, 14] width 15 height 15
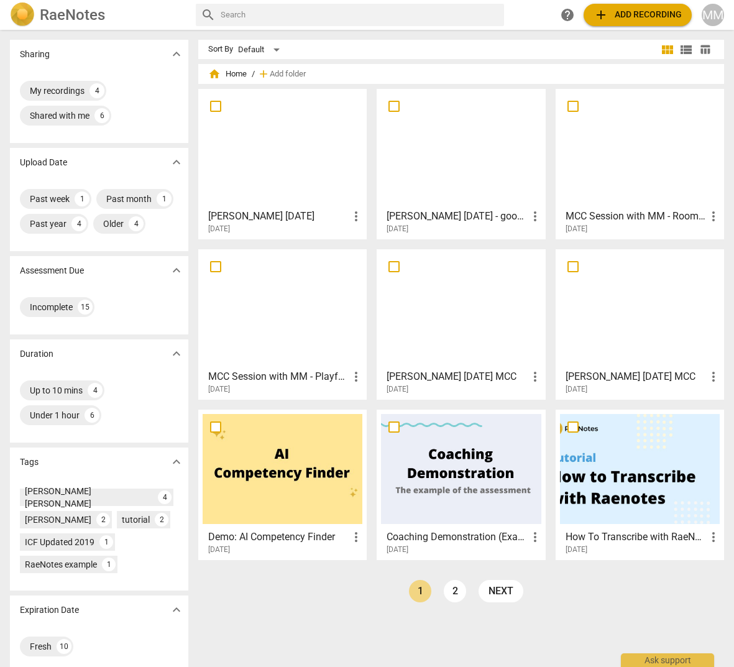
click at [280, 190] on div at bounding box center [283, 148] width 160 height 110
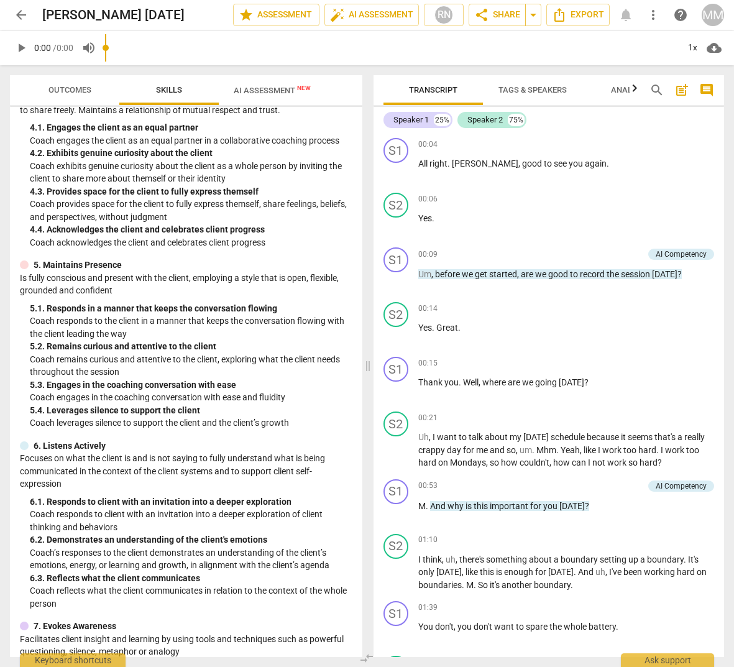
scroll to position [653, 0]
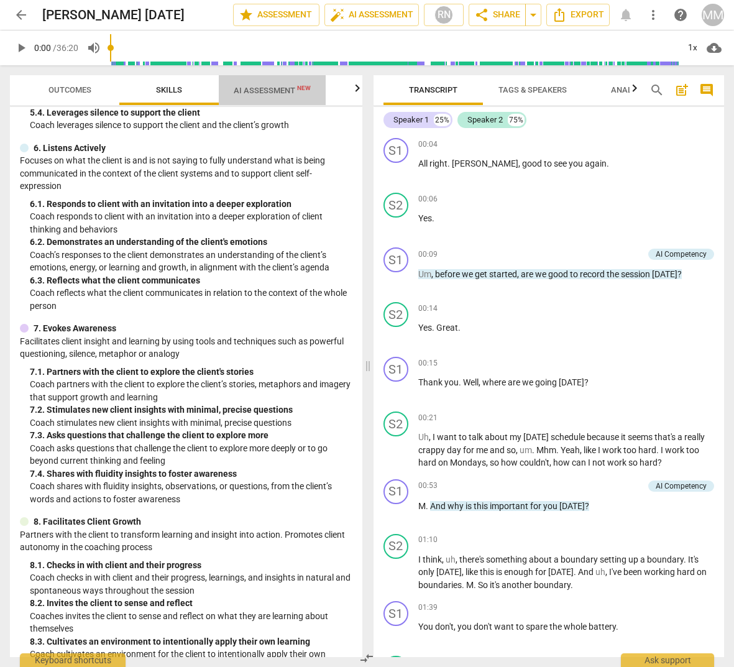
click at [269, 90] on span "AI Assessment New" at bounding box center [272, 90] width 77 height 9
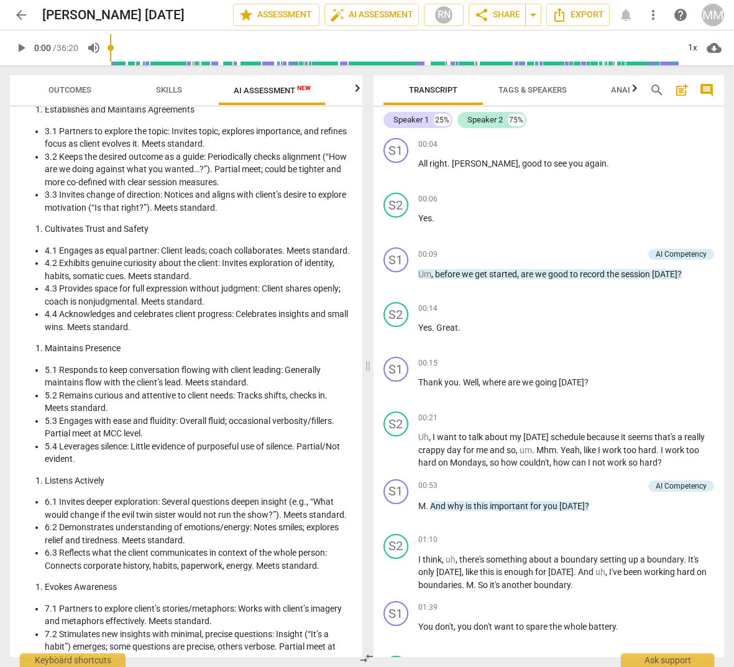
scroll to position [1515, 0]
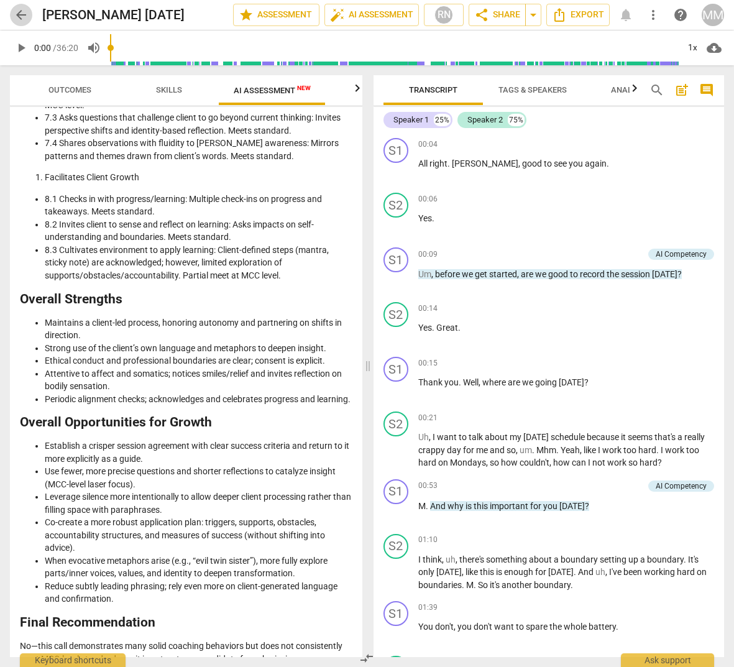
click at [23, 14] on span "arrow_back" at bounding box center [21, 14] width 15 height 15
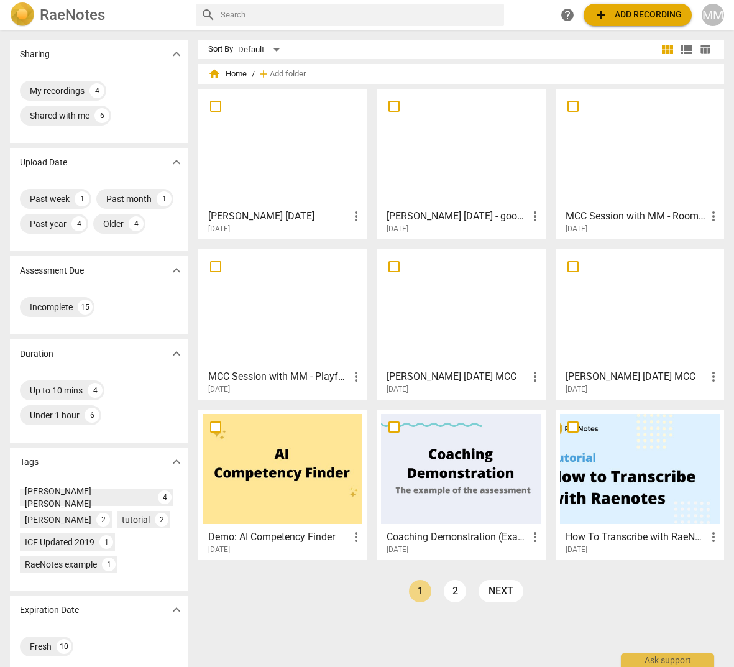
click at [482, 204] on div "Valerie Sept 22 - goodish more_vert 2025-09-25" at bounding box center [461, 218] width 161 height 31
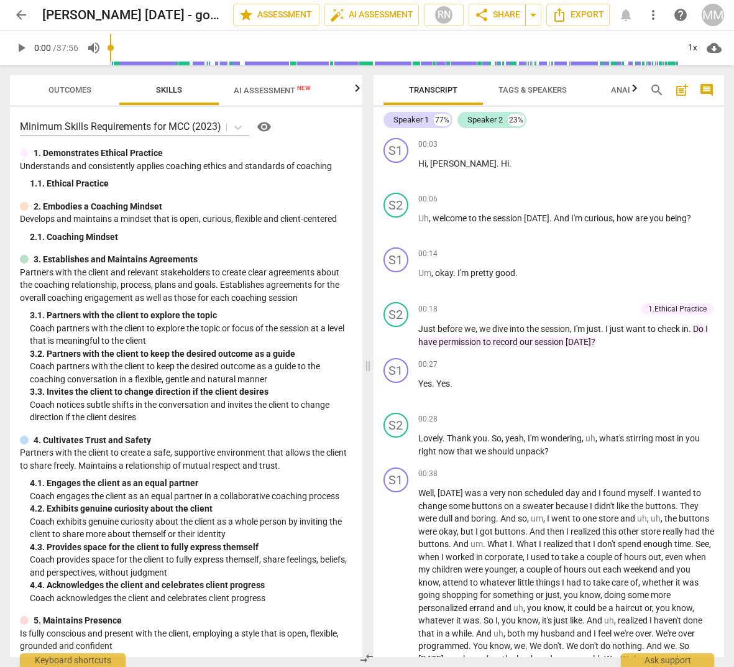
click at [272, 85] on span "AI Assessment New" at bounding box center [272, 90] width 107 height 19
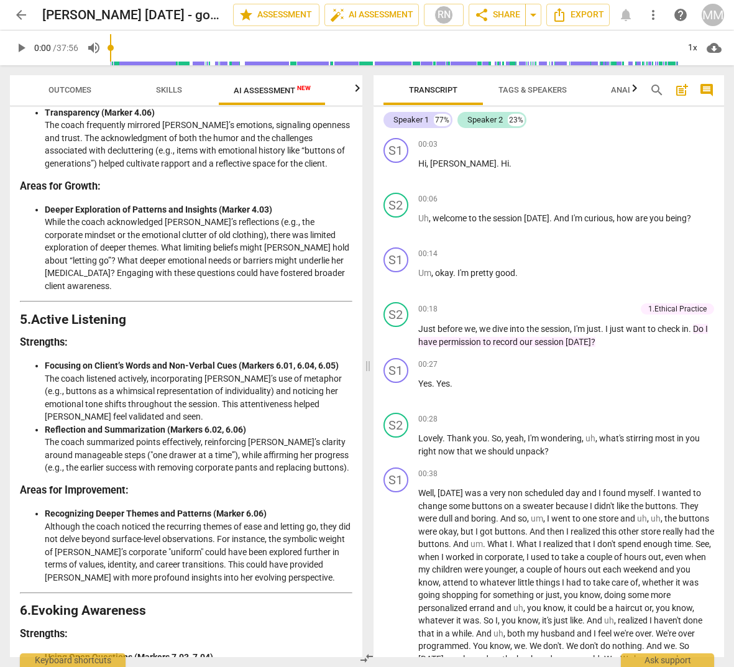
scroll to position [2152, 0]
